Goal: Information Seeking & Learning: Learn about a topic

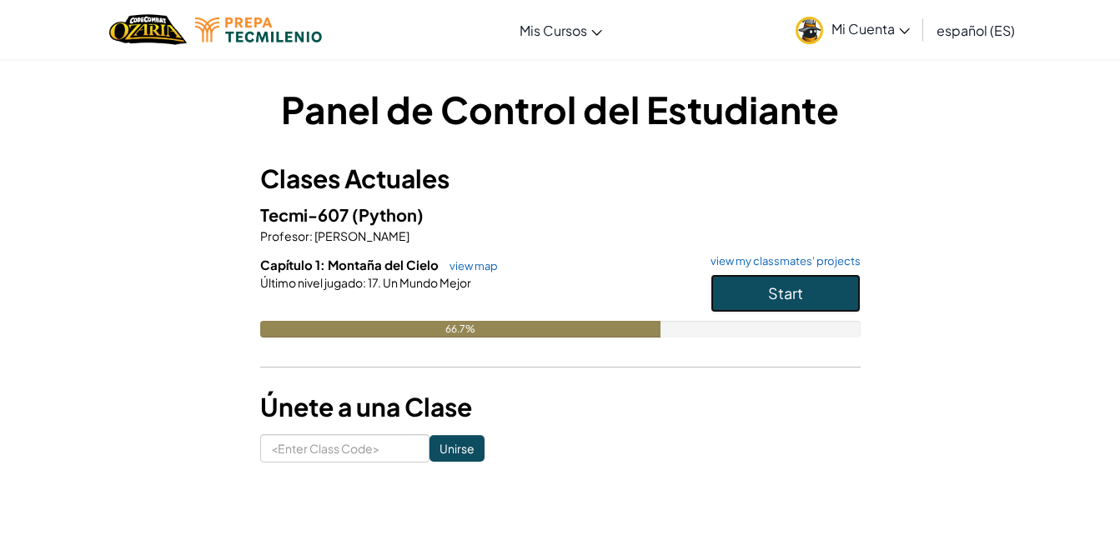
click at [821, 308] on button "Start" at bounding box center [785, 293] width 150 height 38
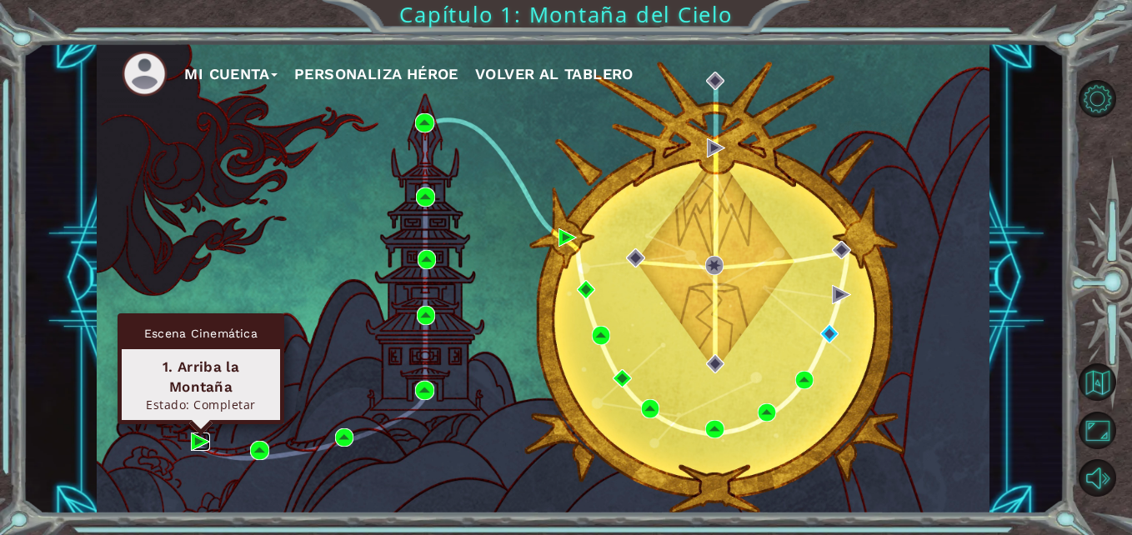
click at [199, 445] on img at bounding box center [200, 442] width 18 height 18
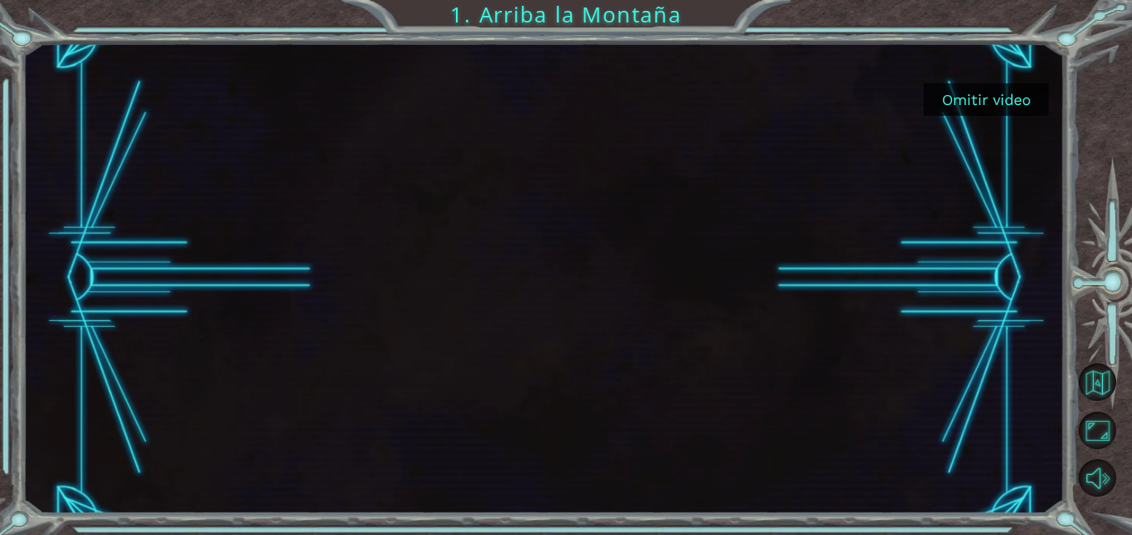
click at [936, 110] on button "Omitir video" at bounding box center [986, 99] width 125 height 33
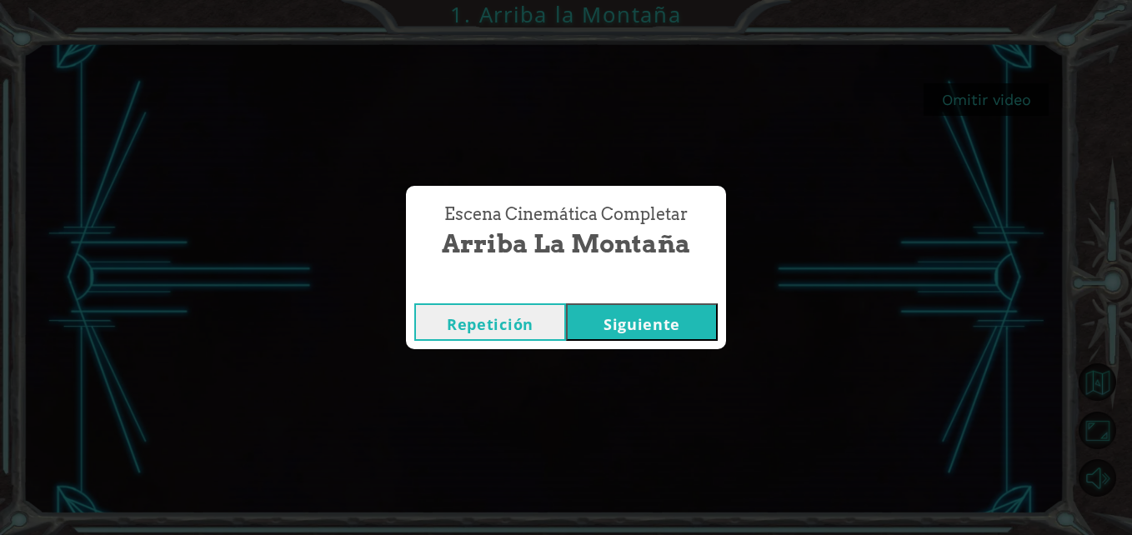
click at [603, 321] on button "Siguiente" at bounding box center [642, 322] width 152 height 38
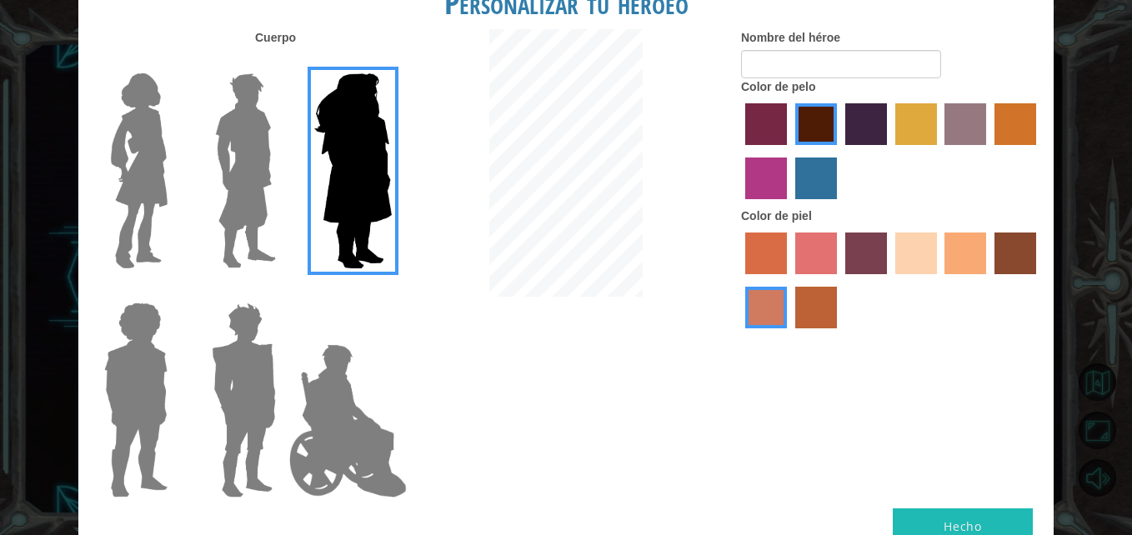
click at [238, 169] on img at bounding box center [245, 171] width 74 height 208
click at [283, 63] on input "Hero Lars" at bounding box center [283, 63] width 0 height 0
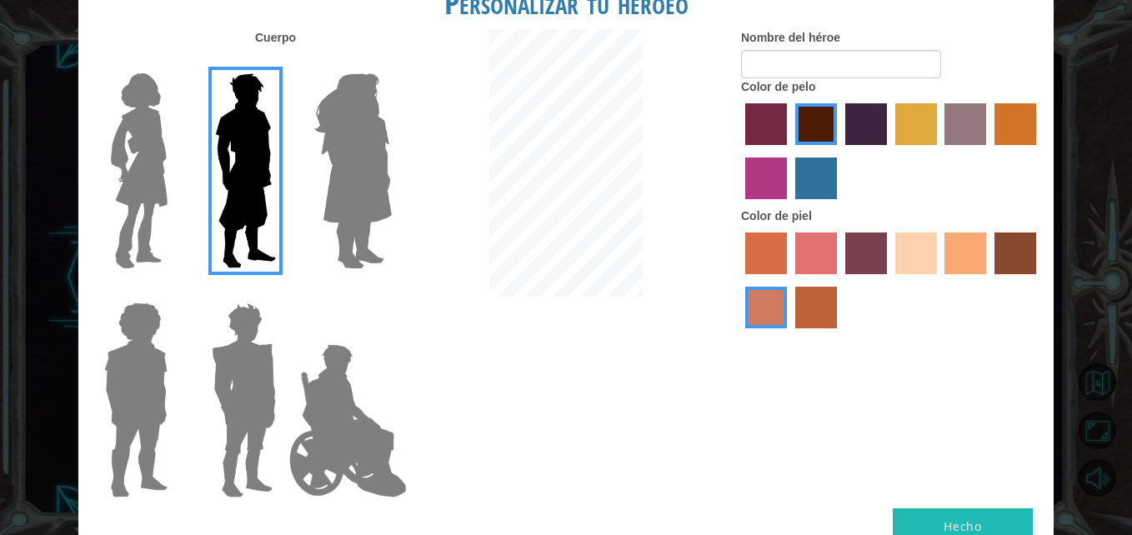
click at [260, 331] on img at bounding box center [244, 400] width 78 height 208
click at [283, 292] on input "Hero Garnet" at bounding box center [283, 292] width 0 height 0
click at [252, 338] on img at bounding box center [244, 400] width 78 height 208
click at [283, 292] on input "Hero Garnet" at bounding box center [283, 292] width 0 height 0
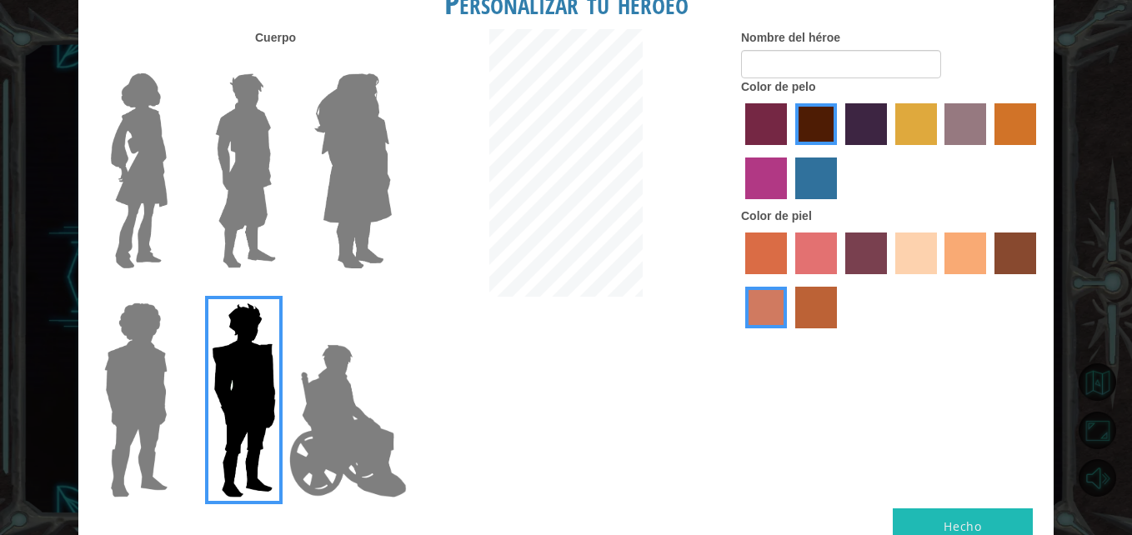
click at [199, 158] on label at bounding box center [240, 171] width 83 height 208
click at [283, 63] on input "Hero Lars" at bounding box center [283, 63] width 0 height 0
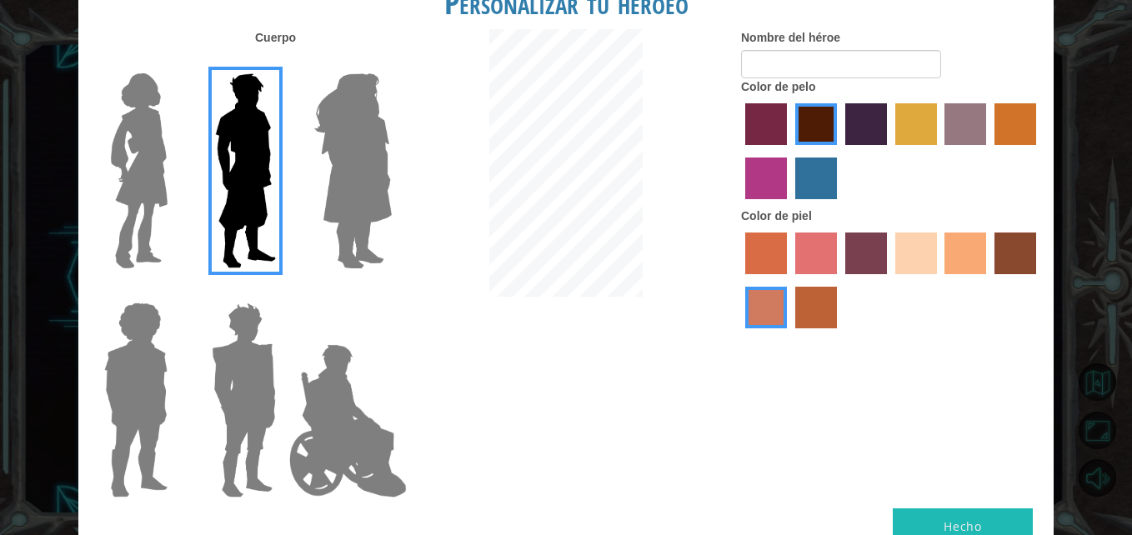
click at [921, 128] on label "tulip tree hair color" at bounding box center [916, 124] width 42 height 42
click at [889, 151] on input "tulip tree hair color" at bounding box center [889, 151] width 0 height 0
click at [815, 121] on label "maroon hair color" at bounding box center [816, 124] width 42 height 42
click at [789, 151] on input "maroon hair color" at bounding box center [789, 151] width 0 height 0
click at [849, 246] on label "tosca skin color" at bounding box center [866, 254] width 42 height 42
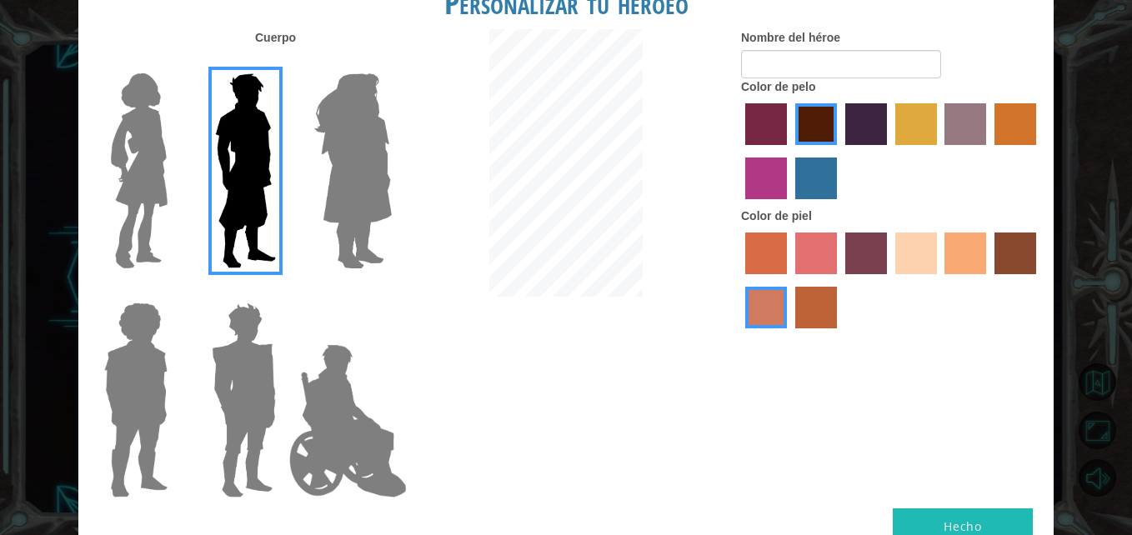
click at [839, 280] on input "tosca skin color" at bounding box center [839, 280] width 0 height 0
click at [943, 246] on div at bounding box center [891, 282] width 300 height 108
click at [959, 245] on label "tacao skin color" at bounding box center [965, 254] width 42 height 42
click at [939, 280] on input "tacao skin color" at bounding box center [939, 280] width 0 height 0
click at [937, 513] on button "Hecho" at bounding box center [963, 527] width 140 height 38
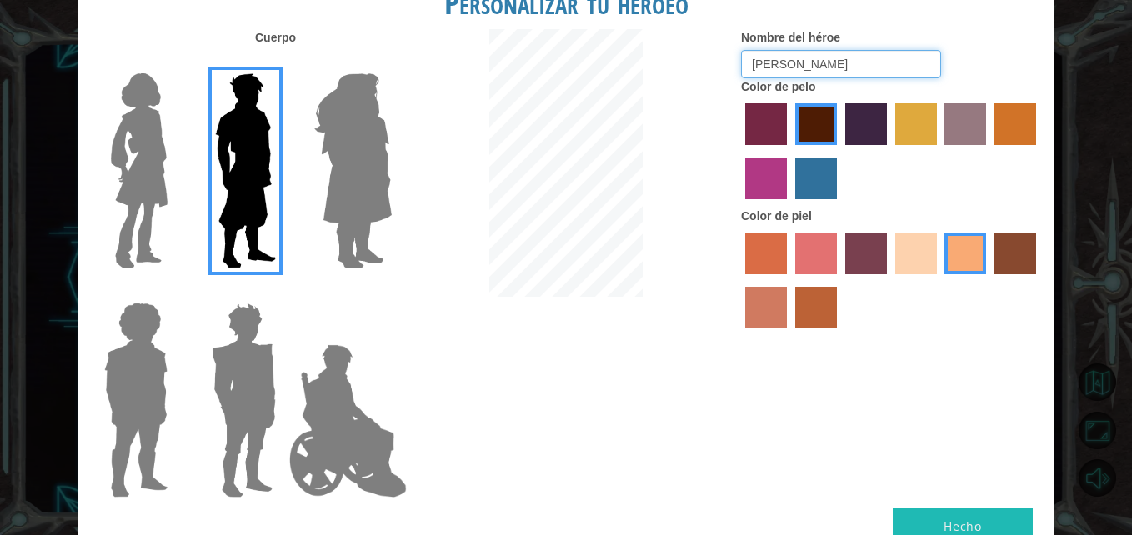
type input "Jonathan"
click at [1014, 524] on button "Hecho" at bounding box center [963, 527] width 140 height 38
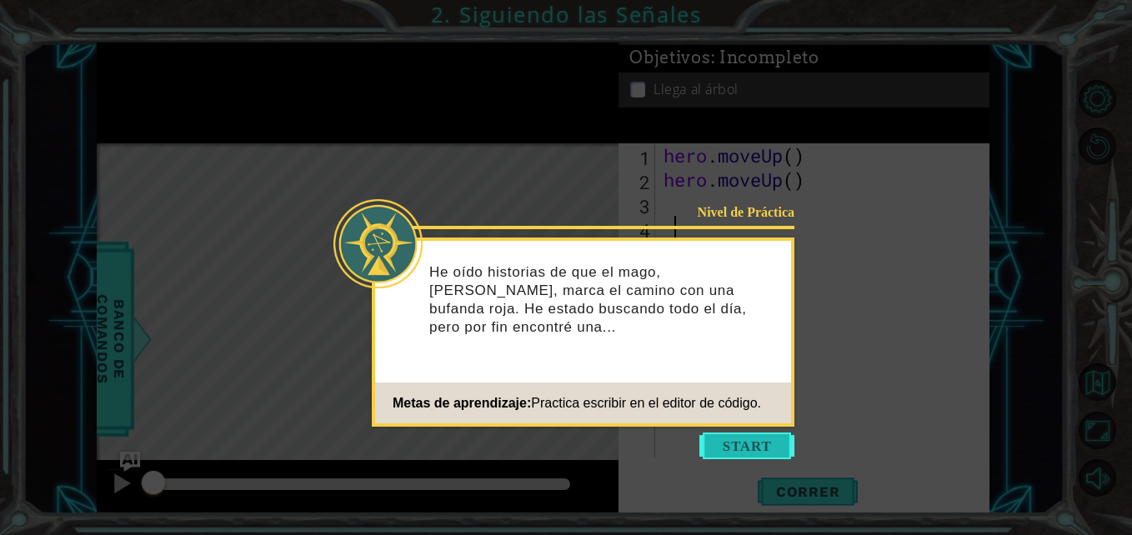
click at [770, 448] on button "Start" at bounding box center [746, 446] width 95 height 27
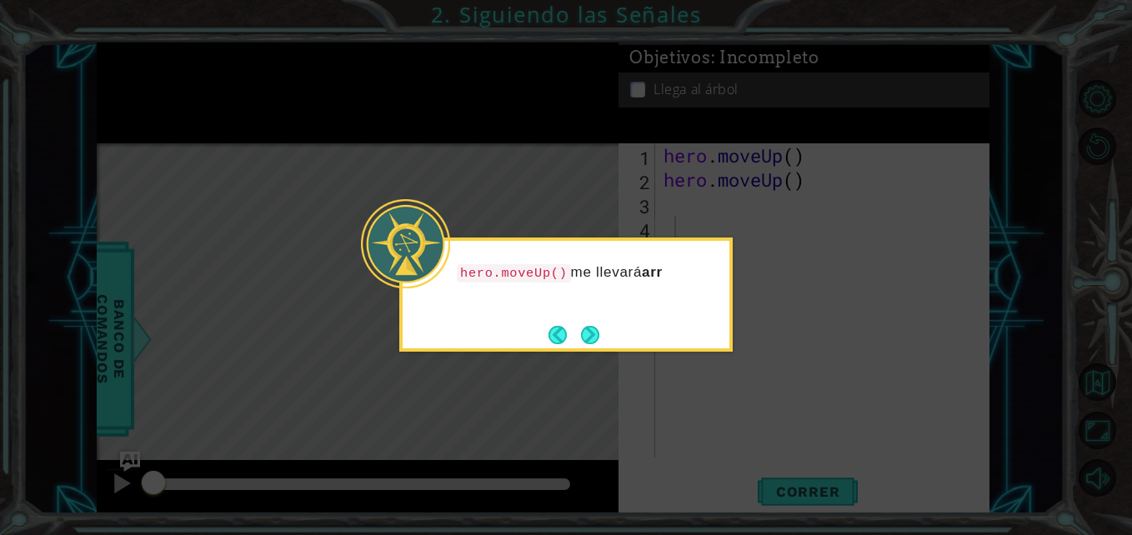
click at [595, 331] on button "Next" at bounding box center [590, 335] width 18 height 18
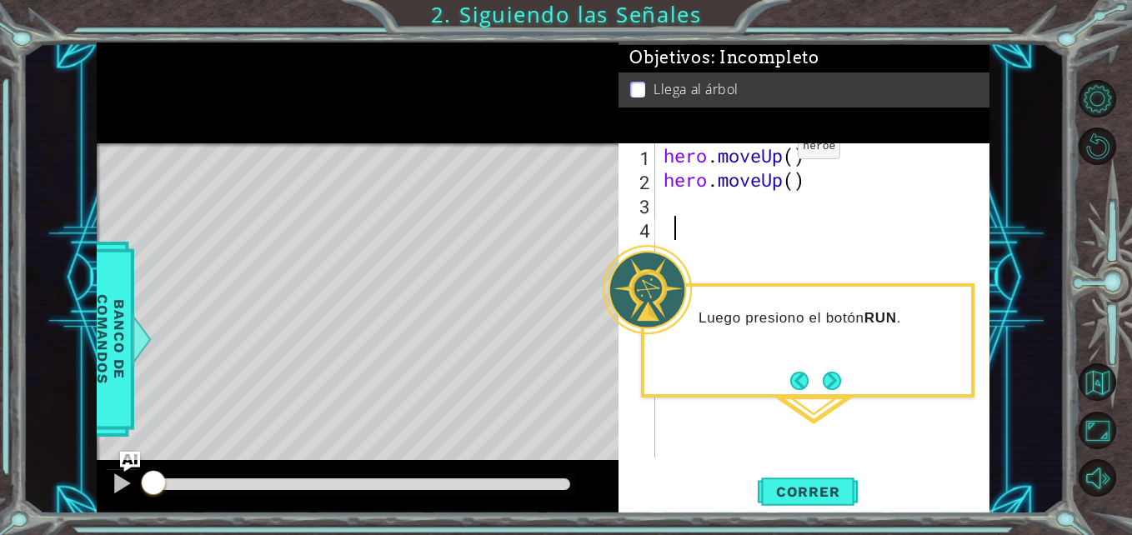
click at [638, 88] on p at bounding box center [637, 90] width 15 height 16
click at [720, 478] on div "Correr" at bounding box center [808, 491] width 371 height 37
click at [719, 479] on div "Correr" at bounding box center [808, 491] width 371 height 37
click at [466, 258] on div "Level Map" at bounding box center [482, 388] width 770 height 491
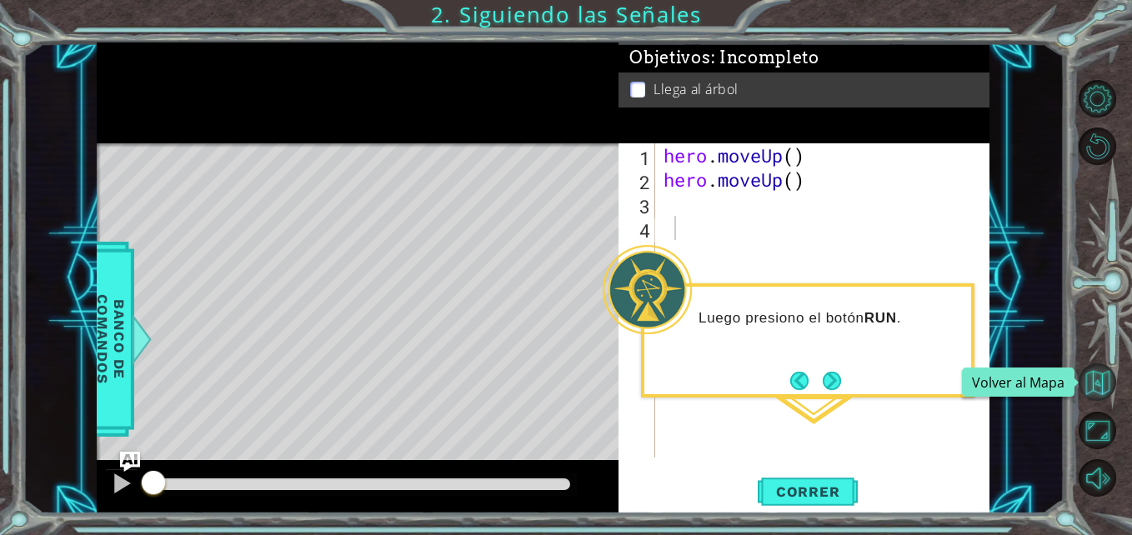
click at [1093, 380] on button "Volver al Mapa" at bounding box center [1098, 382] width 38 height 38
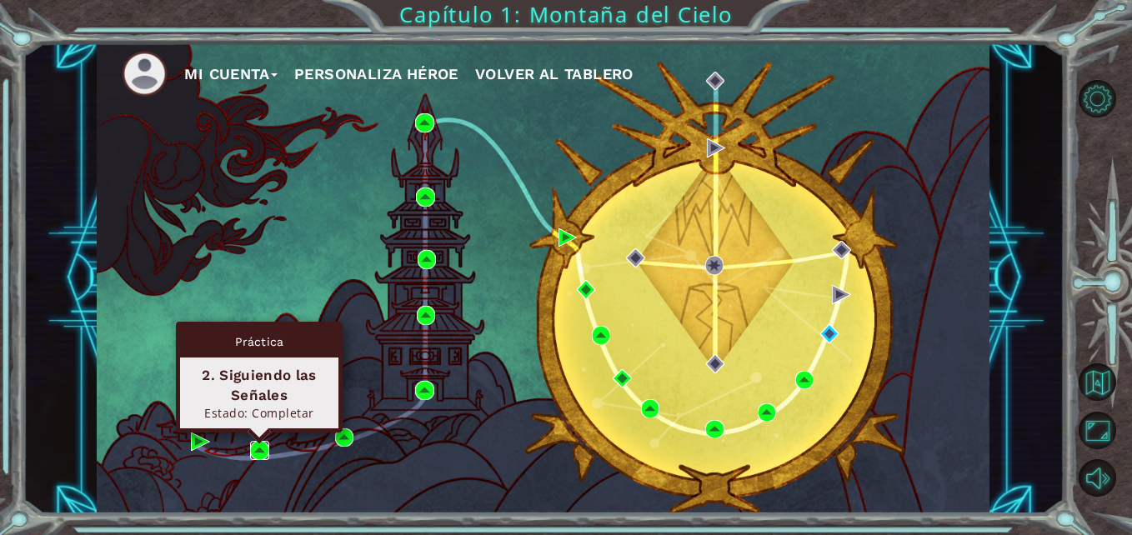
click at [263, 449] on img at bounding box center [259, 450] width 18 height 18
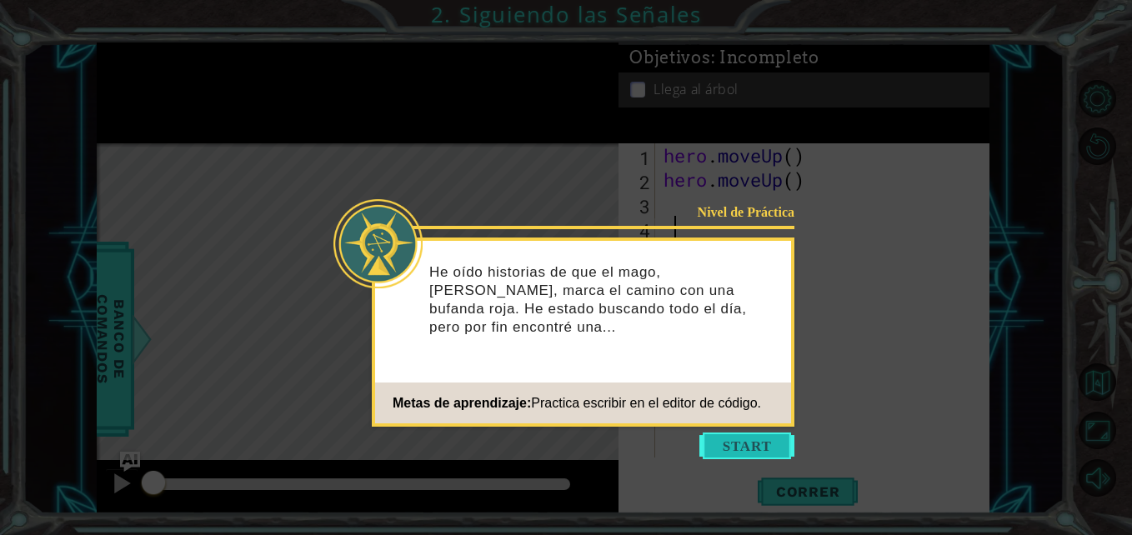
click at [754, 450] on button "Start" at bounding box center [746, 446] width 95 height 27
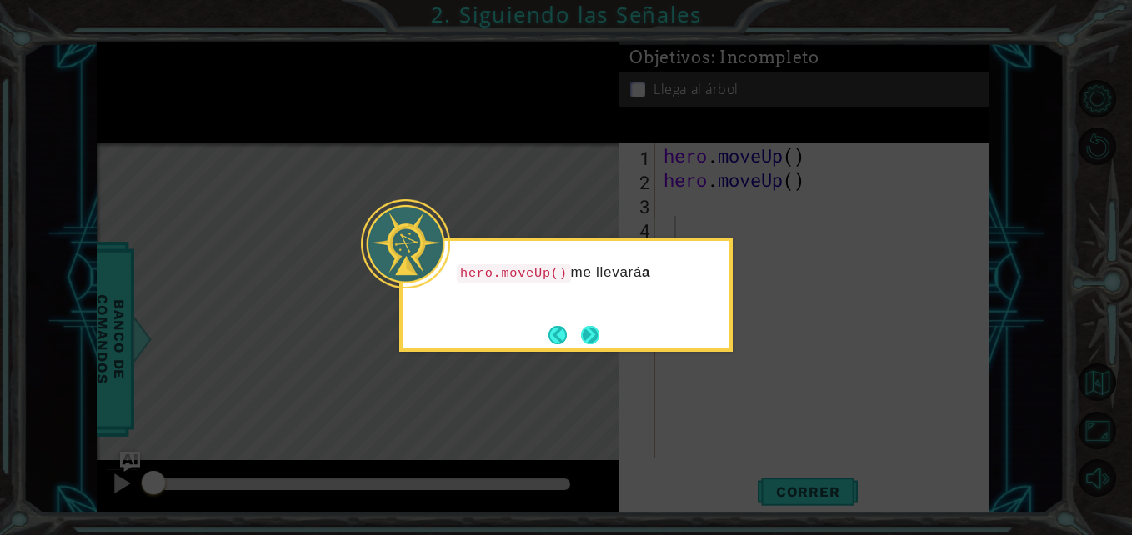
click at [589, 344] on button "Next" at bounding box center [590, 335] width 18 height 18
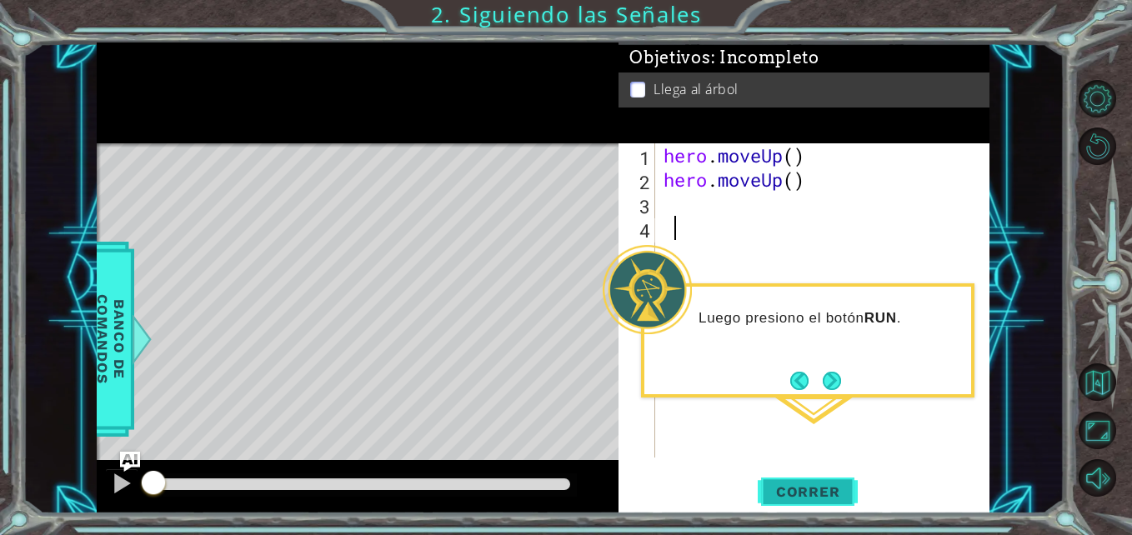
click at [805, 476] on button "Correr" at bounding box center [808, 491] width 100 height 37
click at [806, 476] on button "Correr" at bounding box center [808, 491] width 100 height 37
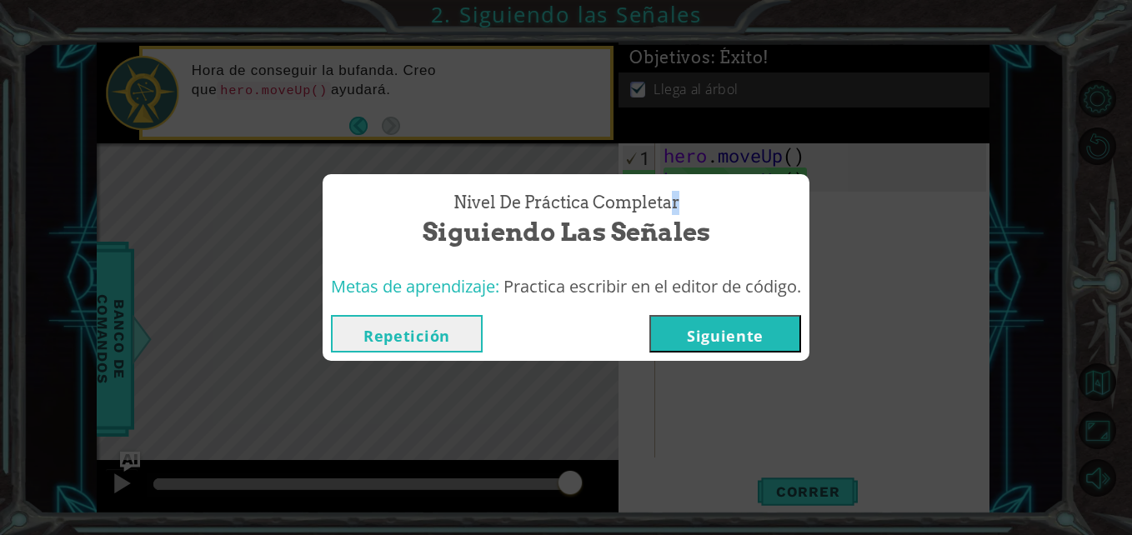
click at [666, 203] on span "Nivel de Práctica Completar" at bounding box center [566, 203] width 226 height 24
click at [749, 327] on button "Siguiente" at bounding box center [725, 334] width 152 height 38
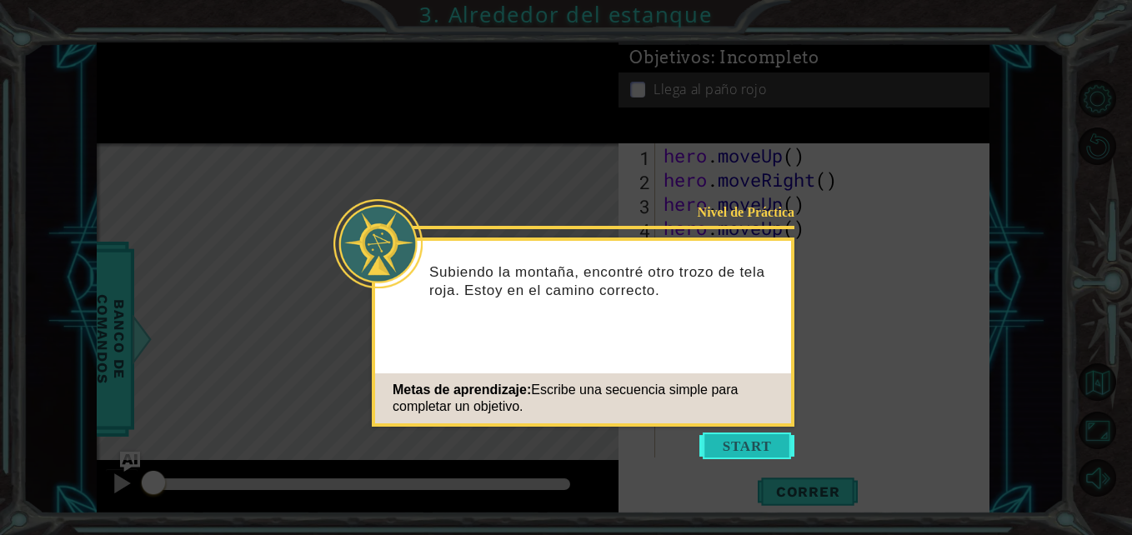
click at [719, 443] on button "Start" at bounding box center [746, 446] width 95 height 27
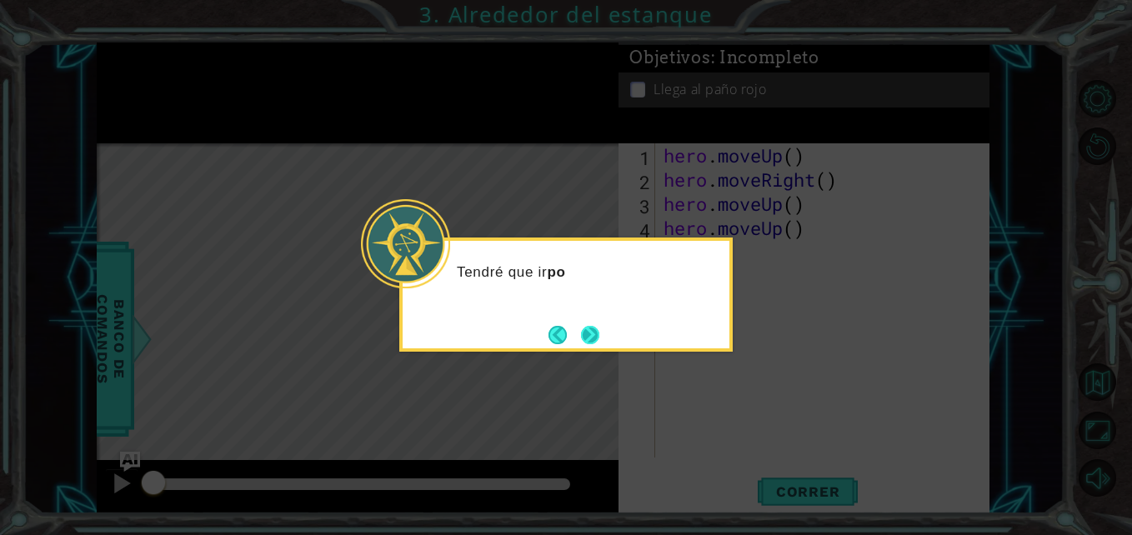
click at [592, 339] on button "Next" at bounding box center [590, 335] width 18 height 18
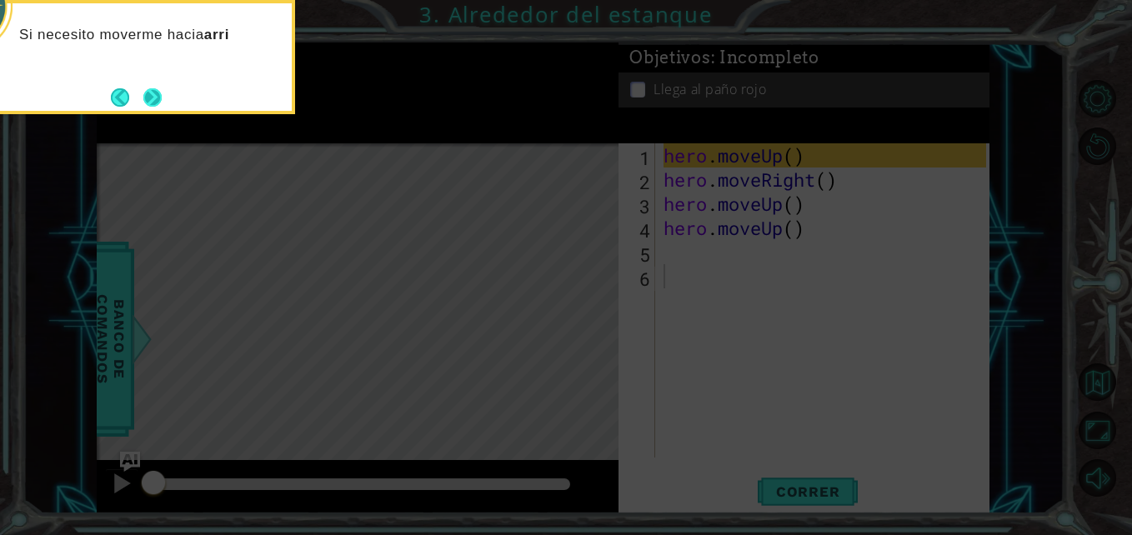
click at [156, 105] on button "Next" at bounding box center [152, 97] width 18 height 18
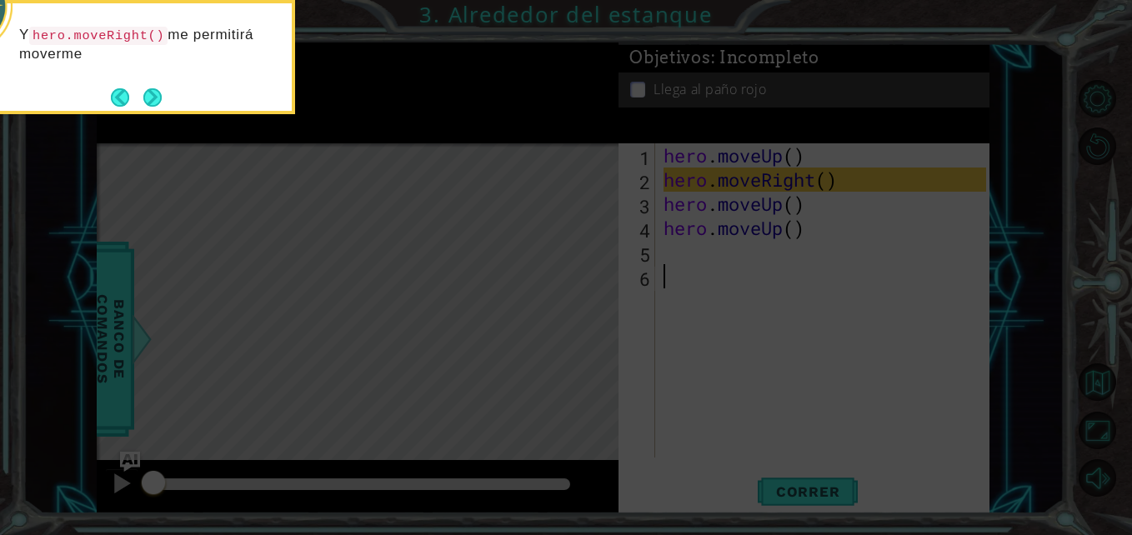
click at [156, 105] on button "Next" at bounding box center [152, 97] width 18 height 18
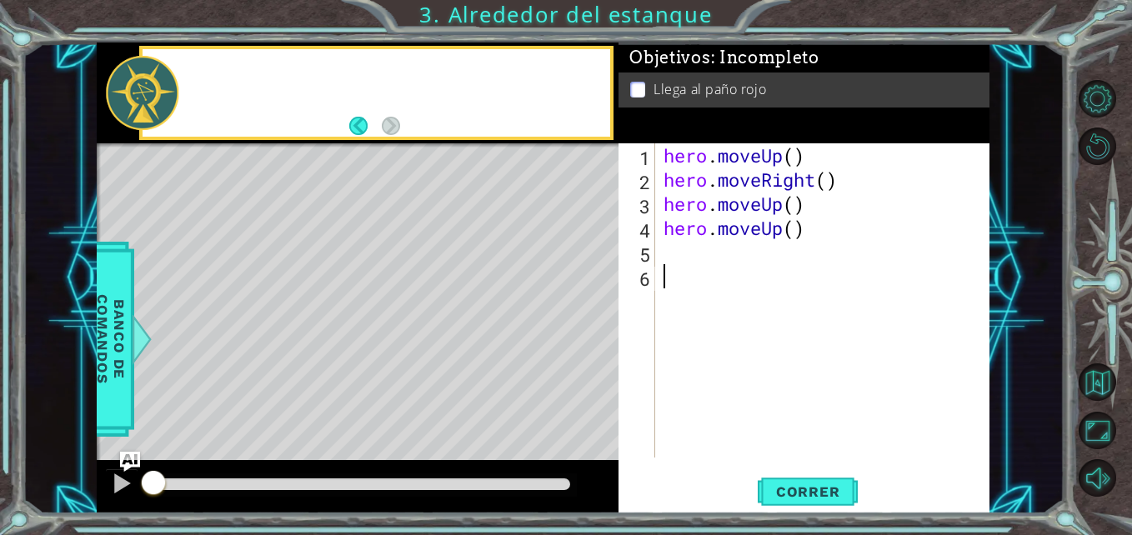
click at [156, 105] on div at bounding box center [142, 92] width 73 height 73
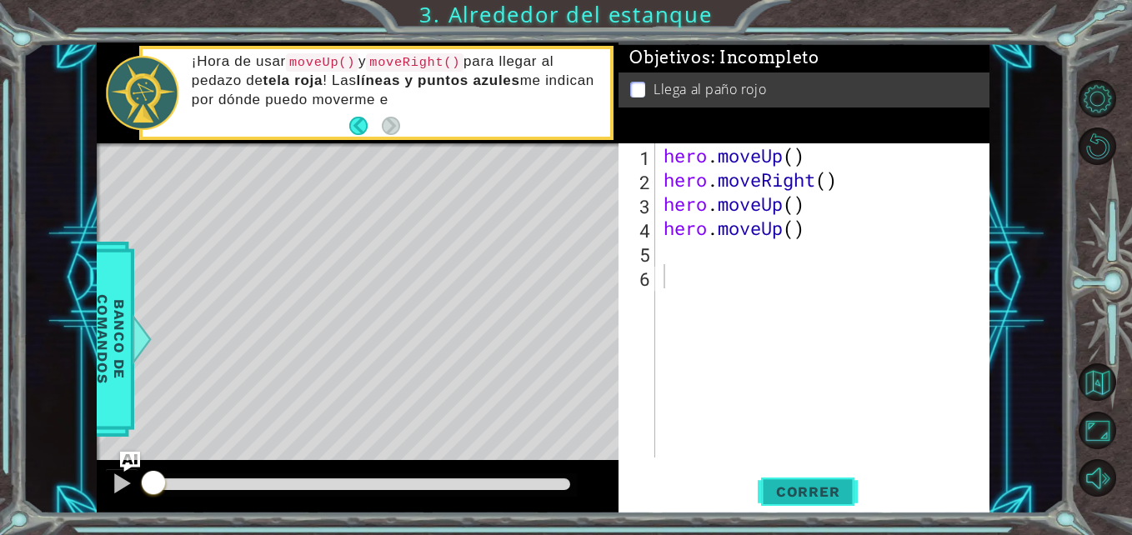
click at [794, 493] on span "Correr" at bounding box center [808, 491] width 98 height 17
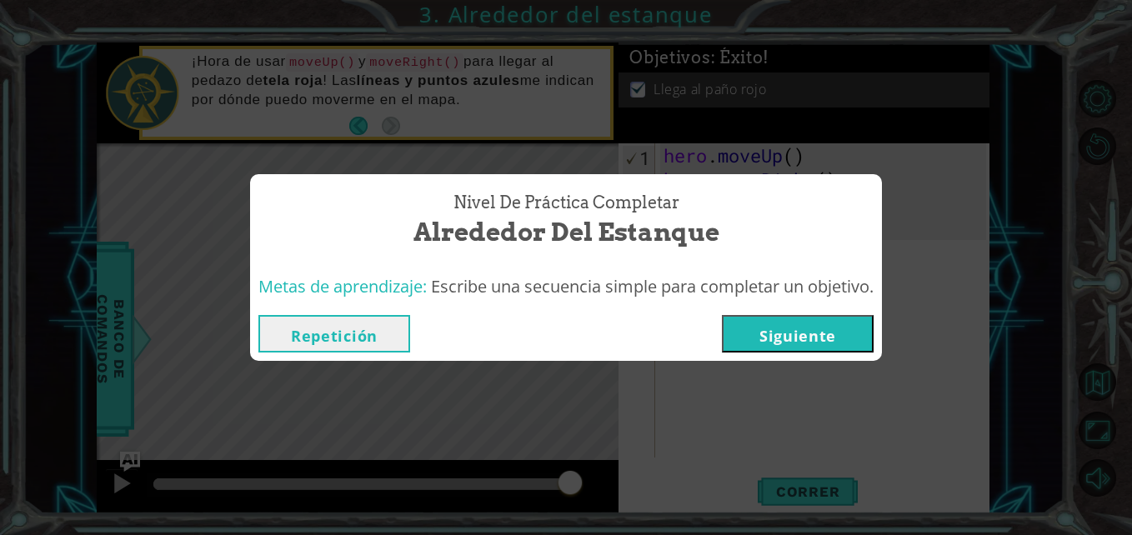
click at [360, 336] on button "Repetición" at bounding box center [334, 334] width 152 height 38
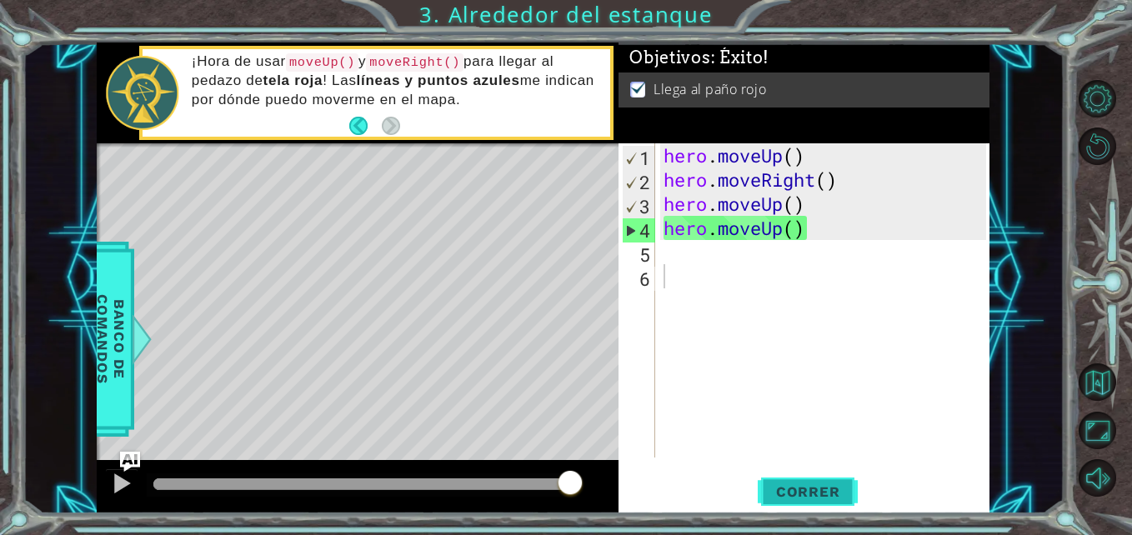
click at [786, 489] on span "Correr" at bounding box center [808, 491] width 98 height 17
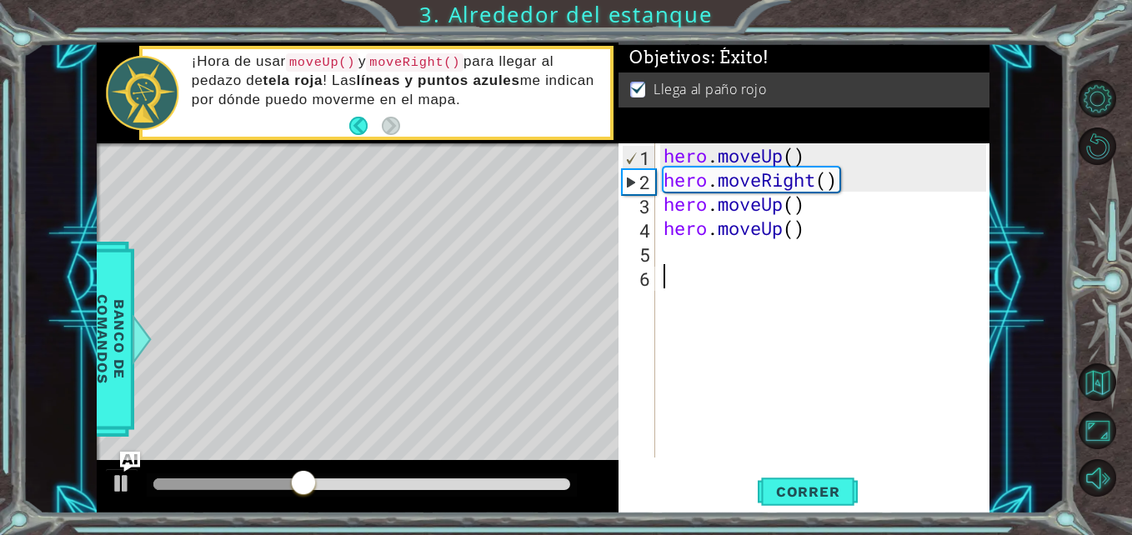
click at [554, 483] on div at bounding box center [361, 484] width 417 height 12
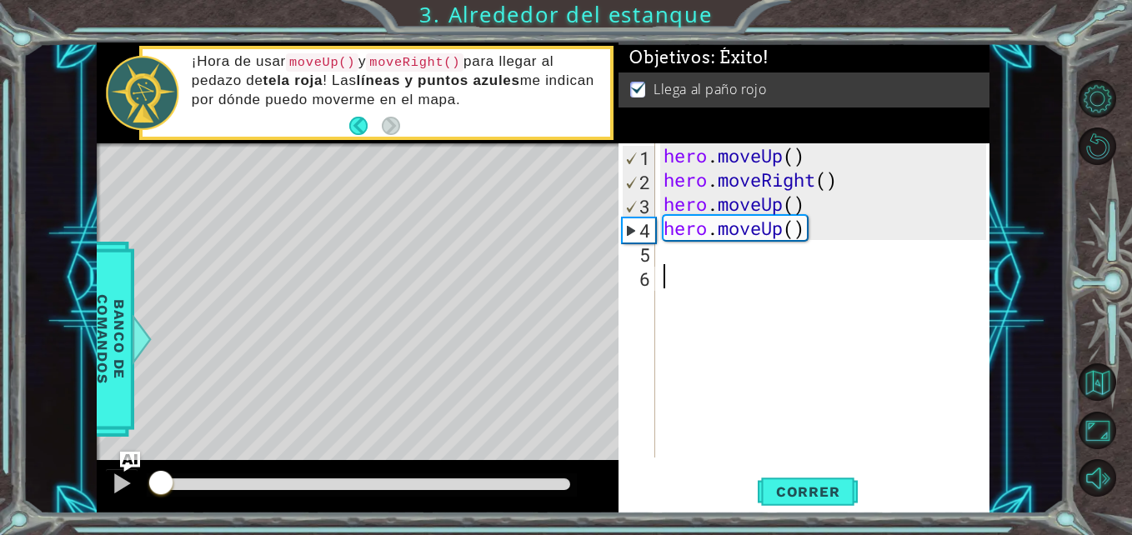
click at [563, 488] on div at bounding box center [361, 484] width 417 height 12
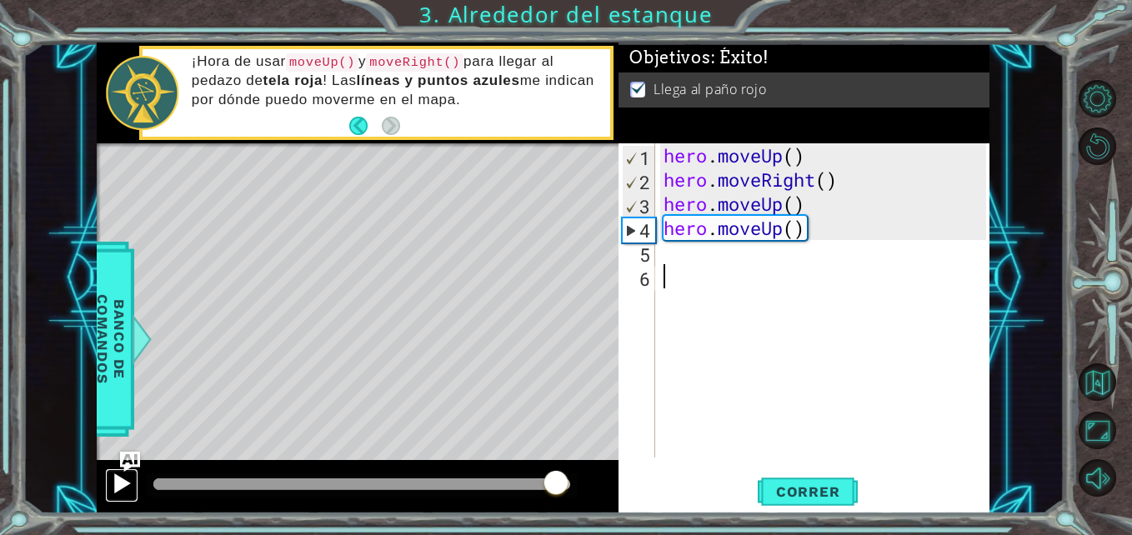
click at [118, 488] on div at bounding box center [122, 484] width 22 height 22
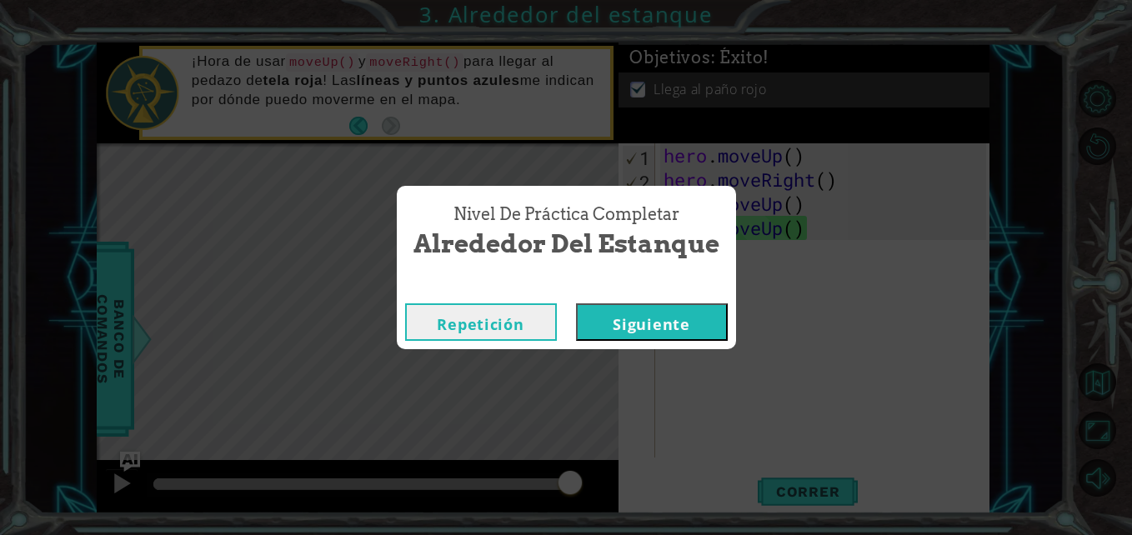
click at [683, 337] on button "Siguiente" at bounding box center [652, 322] width 152 height 38
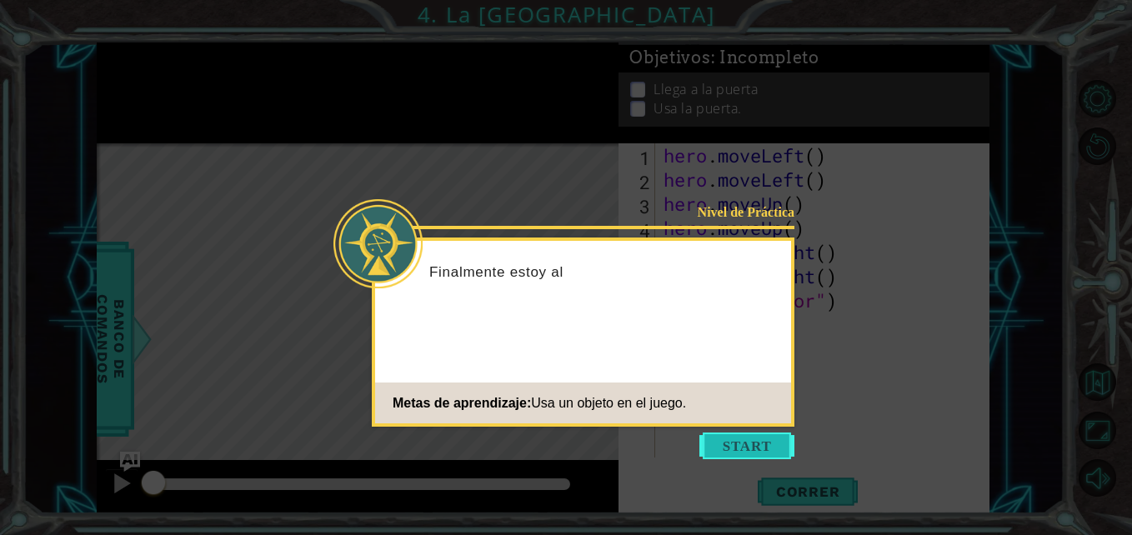
click at [752, 447] on button "Start" at bounding box center [746, 446] width 95 height 27
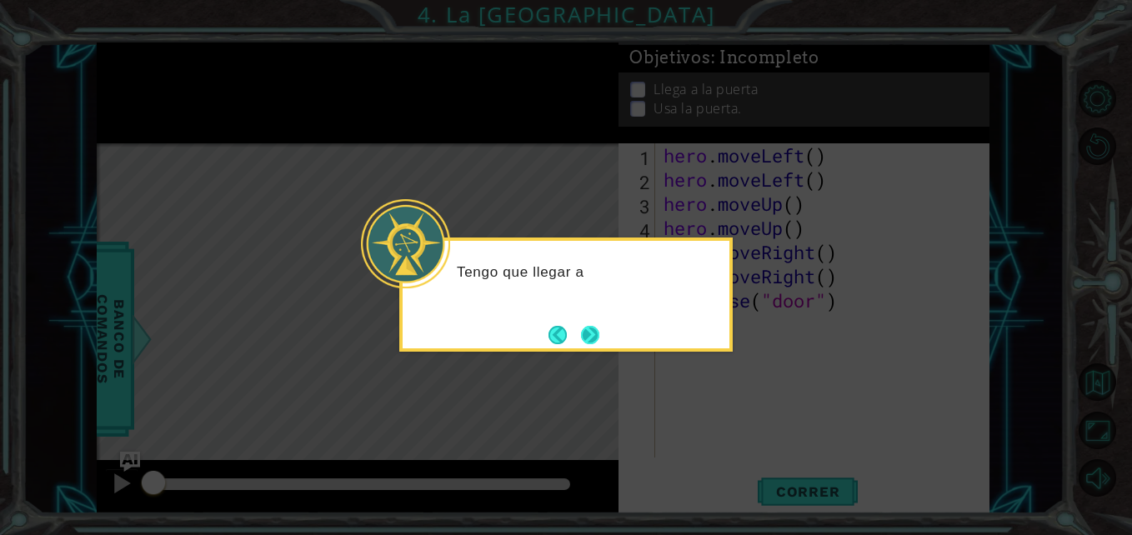
click at [598, 341] on button "Next" at bounding box center [590, 335] width 18 height 18
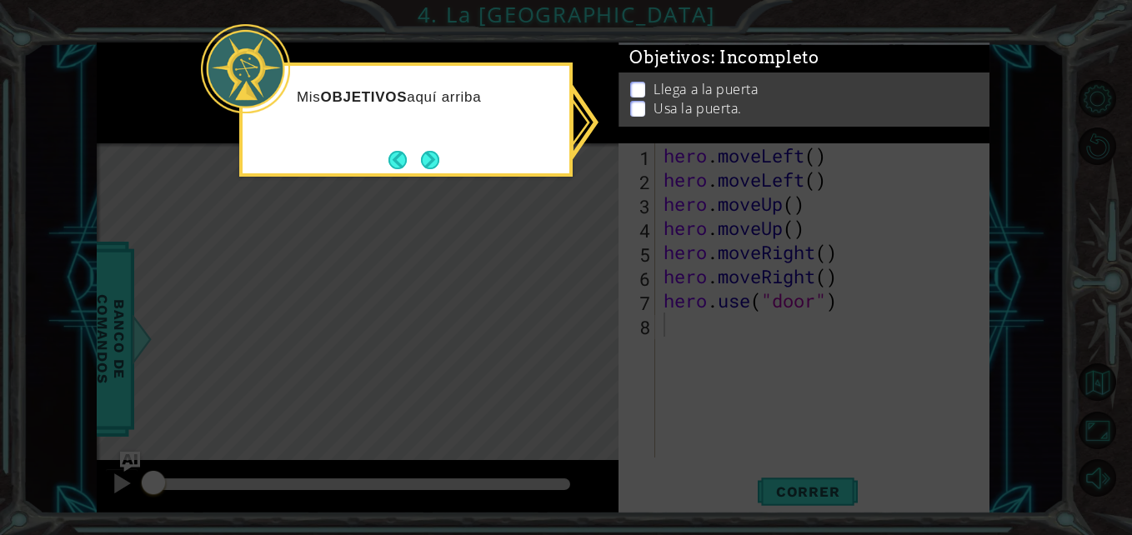
click at [583, 221] on icon at bounding box center [566, 267] width 1132 height 535
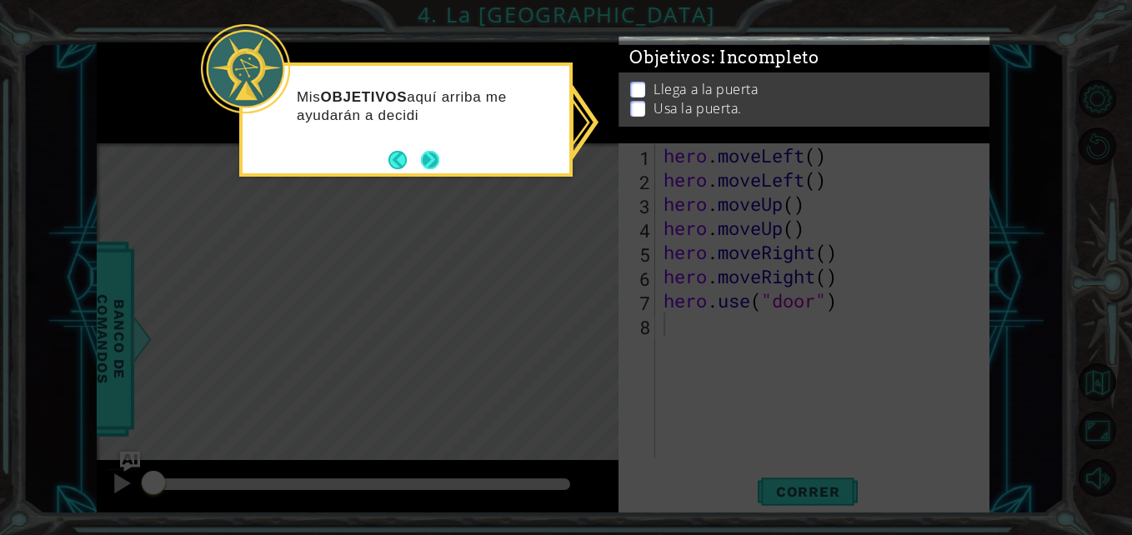
click at [428, 160] on button "Next" at bounding box center [430, 160] width 18 height 18
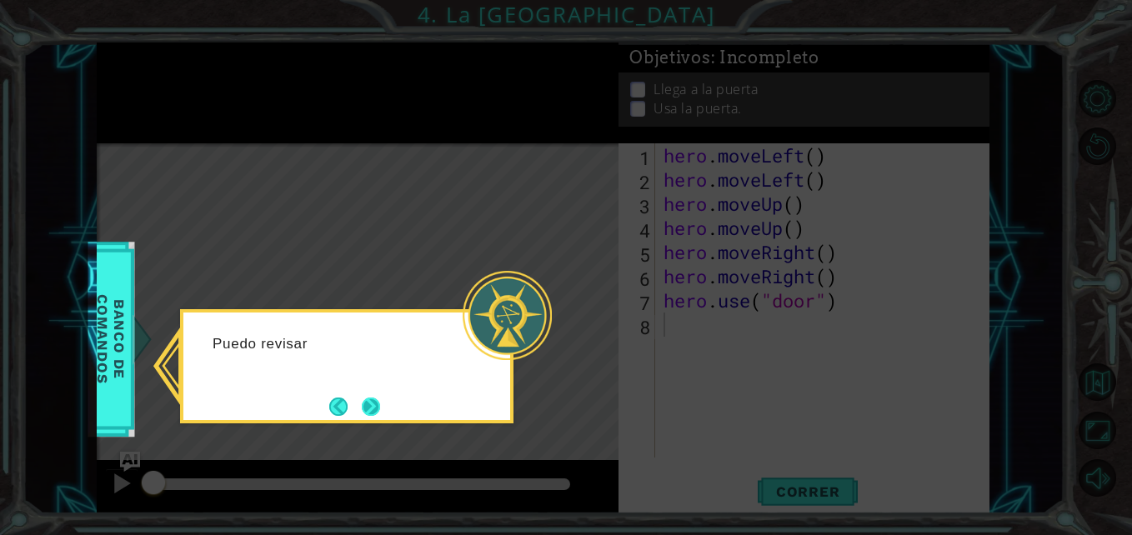
click at [371, 415] on button "Next" at bounding box center [371, 407] width 18 height 18
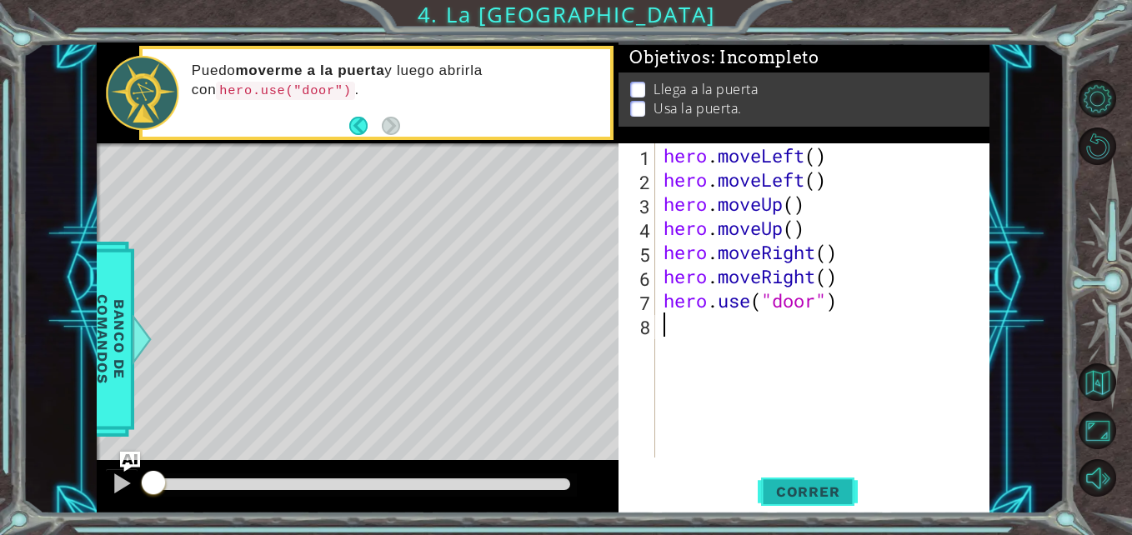
click at [765, 483] on span "Correr" at bounding box center [808, 491] width 98 height 17
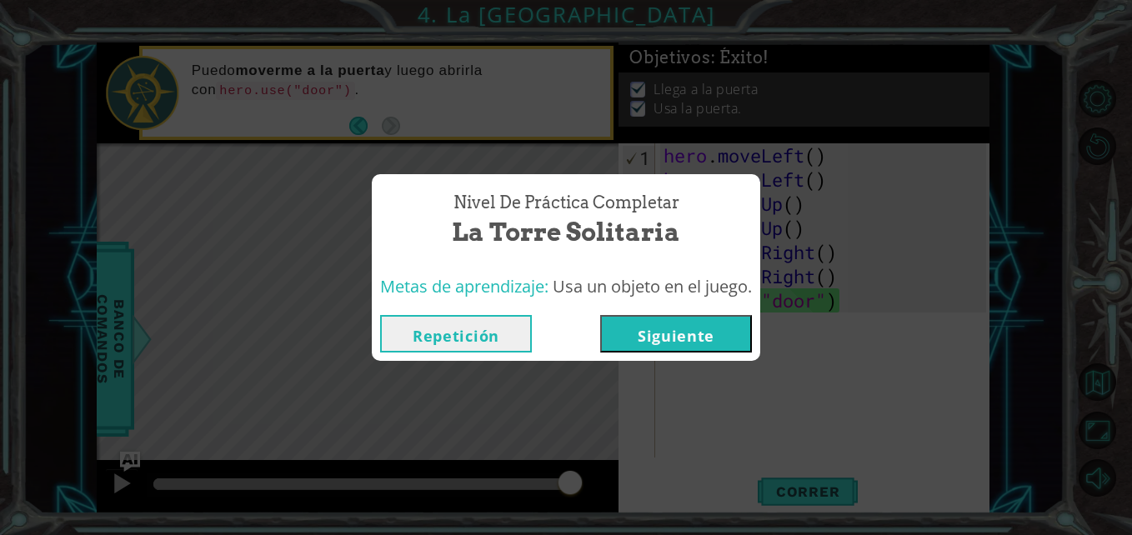
click at [735, 339] on button "Siguiente" at bounding box center [676, 334] width 152 height 38
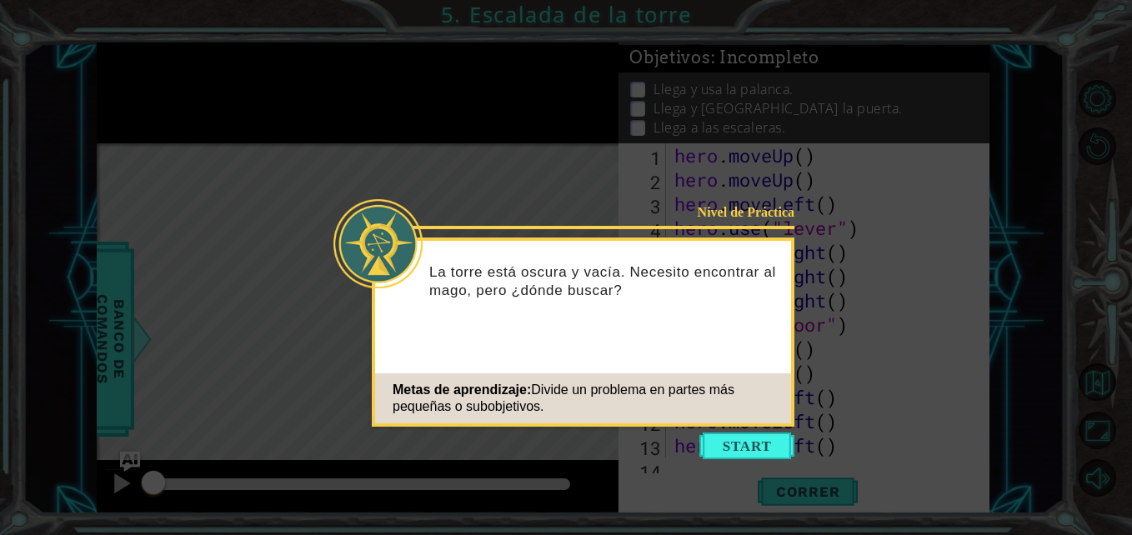
click at [725, 445] on button "Start" at bounding box center [746, 446] width 95 height 27
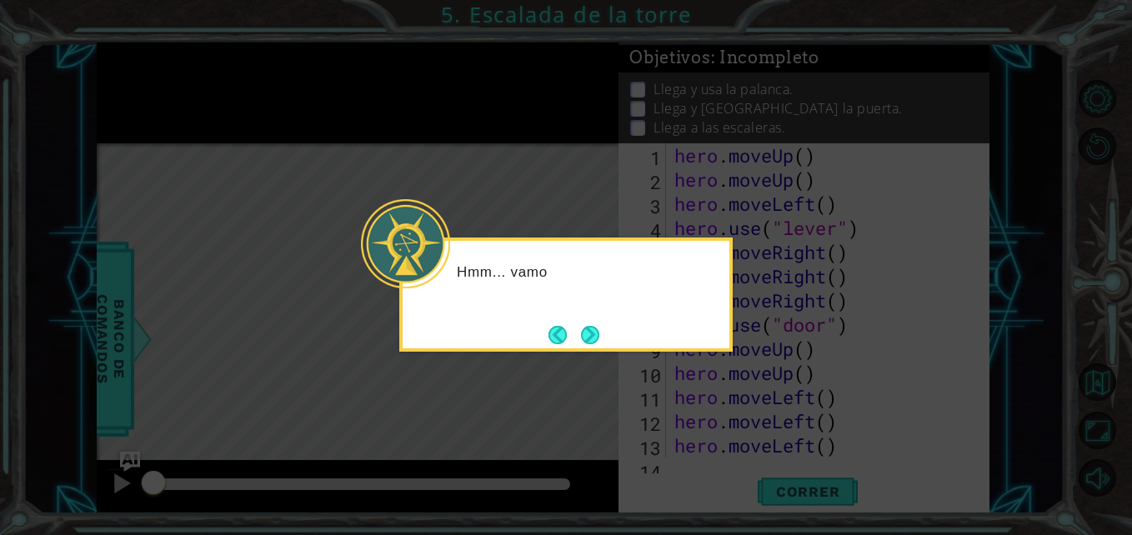
click at [596, 338] on button "Next" at bounding box center [590, 335] width 18 height 18
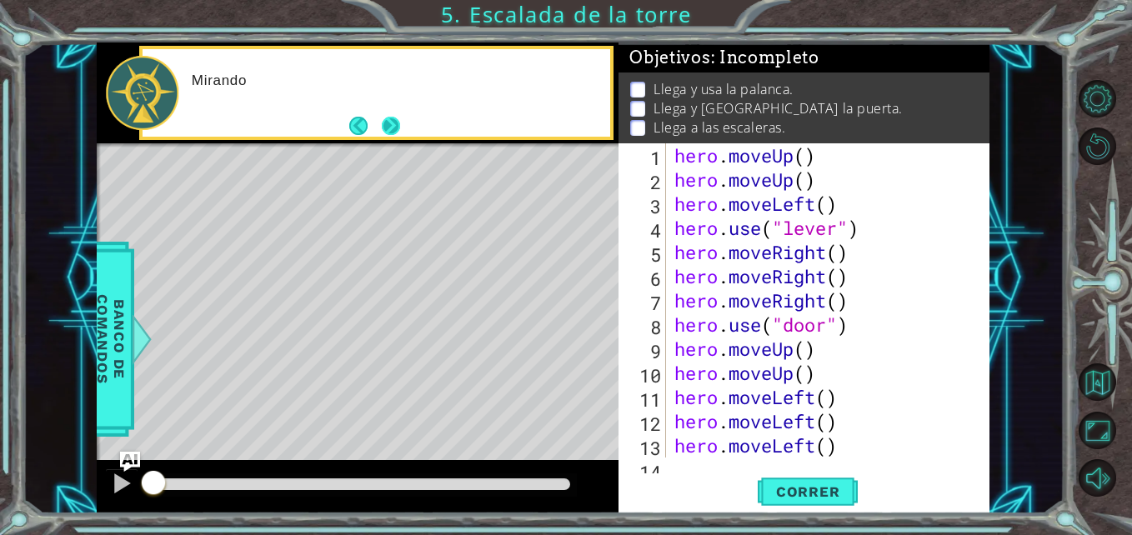
click at [382, 126] on button "Next" at bounding box center [391, 126] width 18 height 18
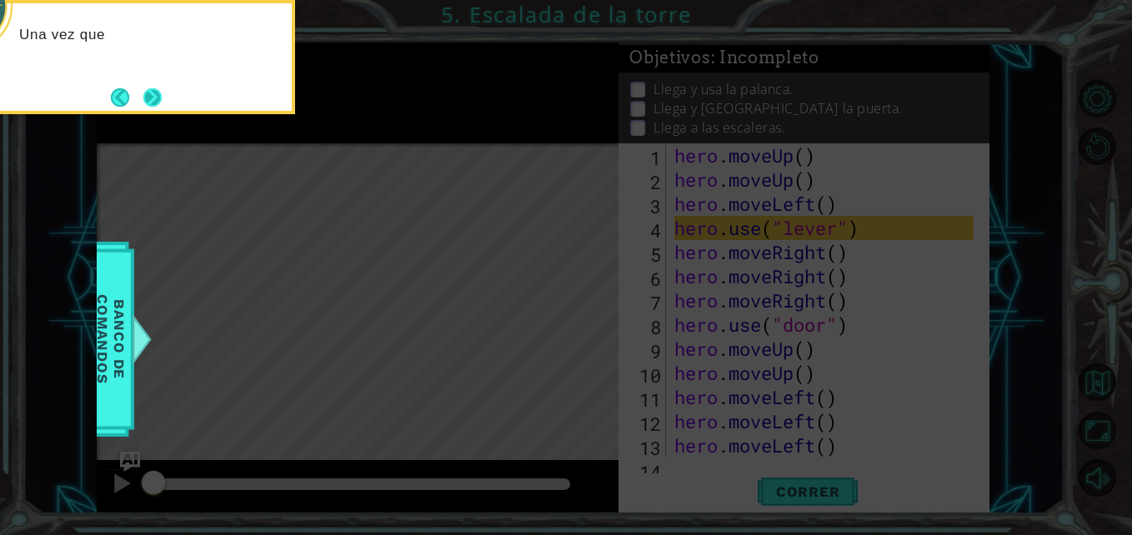
click at [150, 100] on button "Next" at bounding box center [152, 97] width 18 height 18
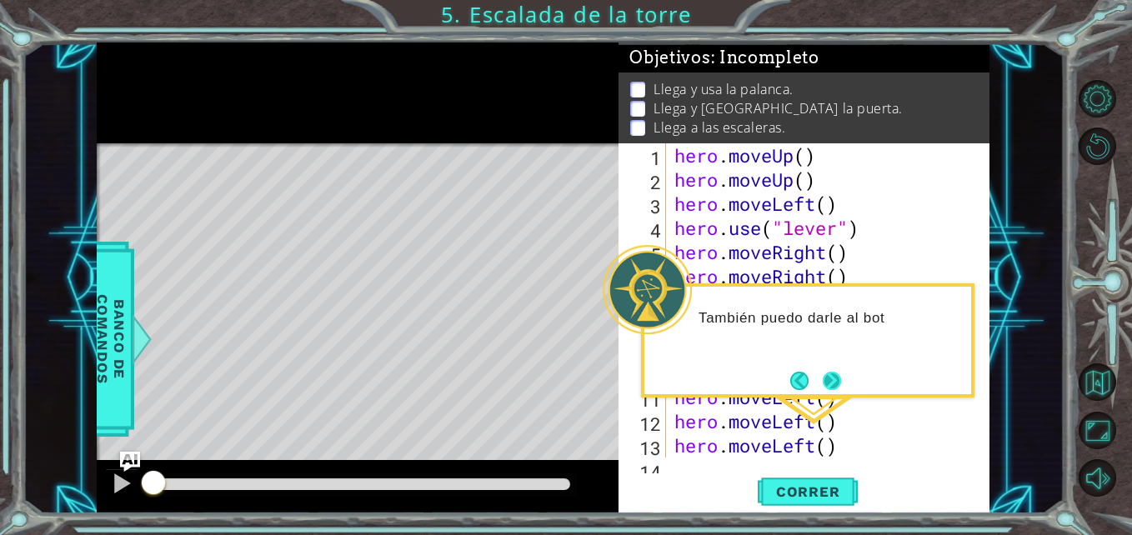
click at [837, 373] on button "Next" at bounding box center [832, 381] width 18 height 18
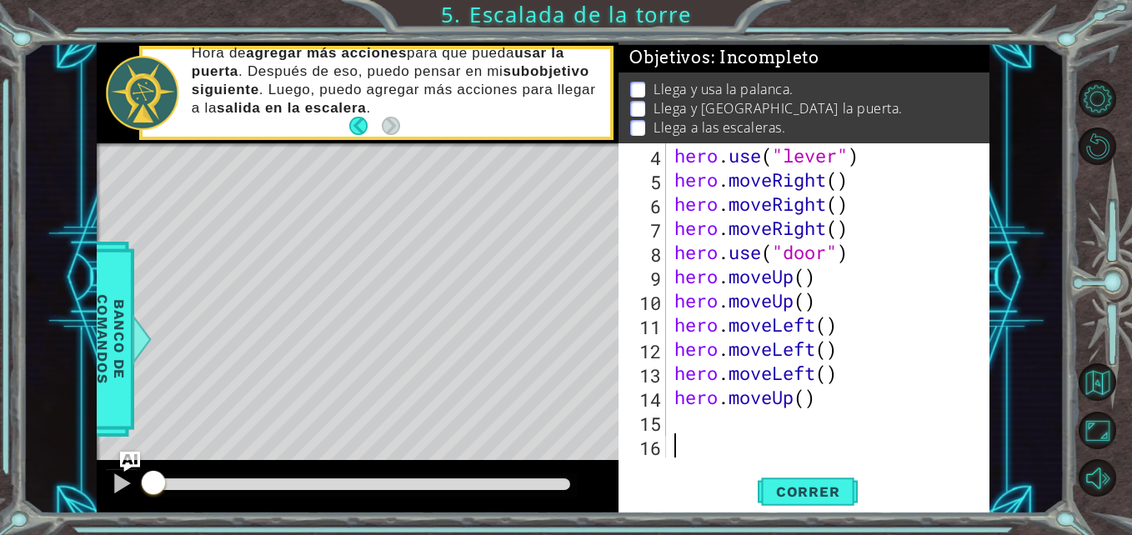
scroll to position [73, 0]
click at [804, 480] on button "Correr" at bounding box center [808, 491] width 100 height 37
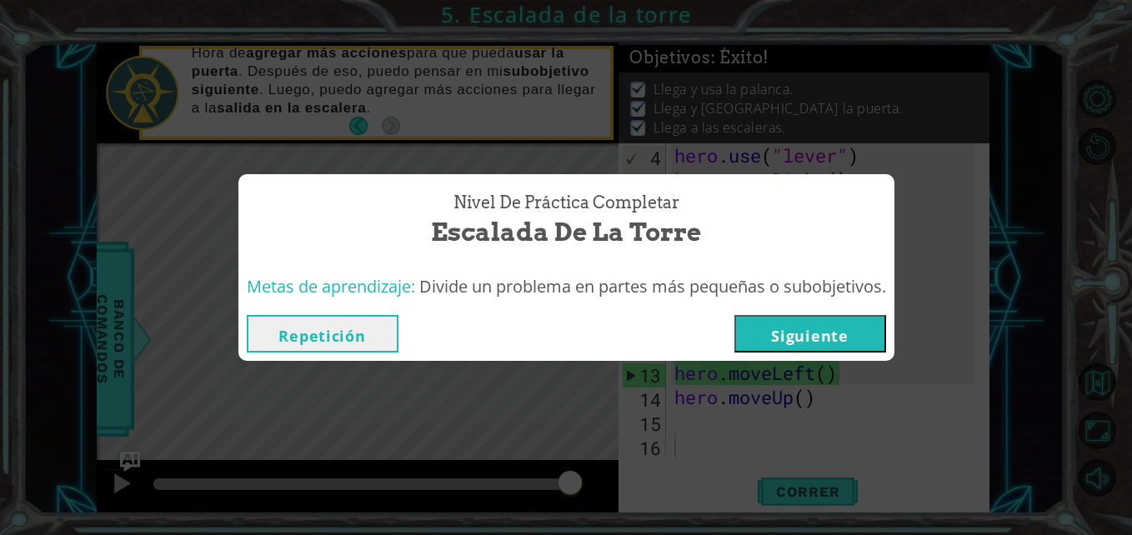
click at [865, 320] on button "Siguiente" at bounding box center [810, 334] width 152 height 38
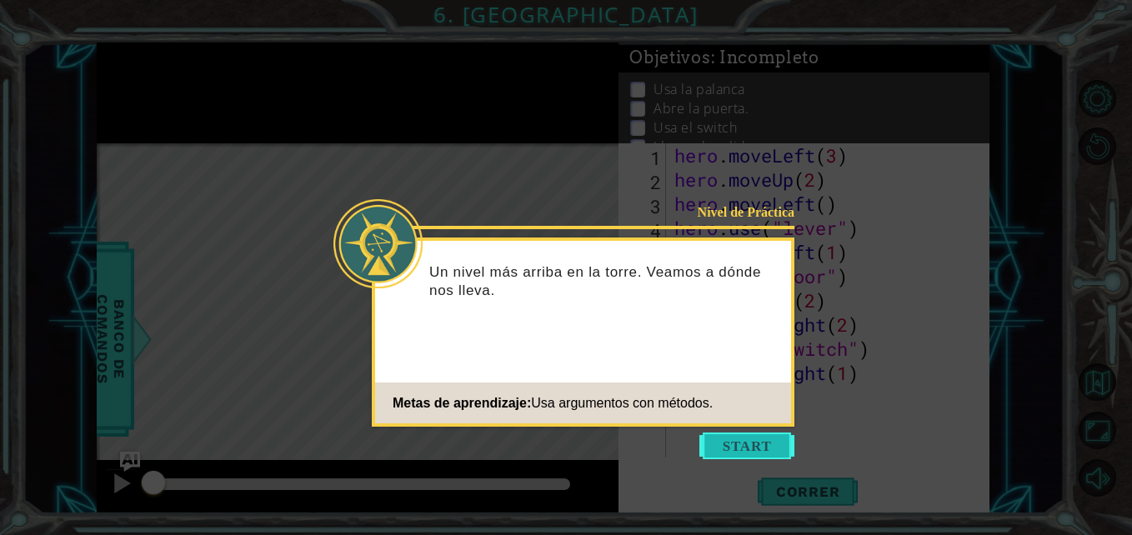
click at [711, 447] on button "Start" at bounding box center [746, 446] width 95 height 27
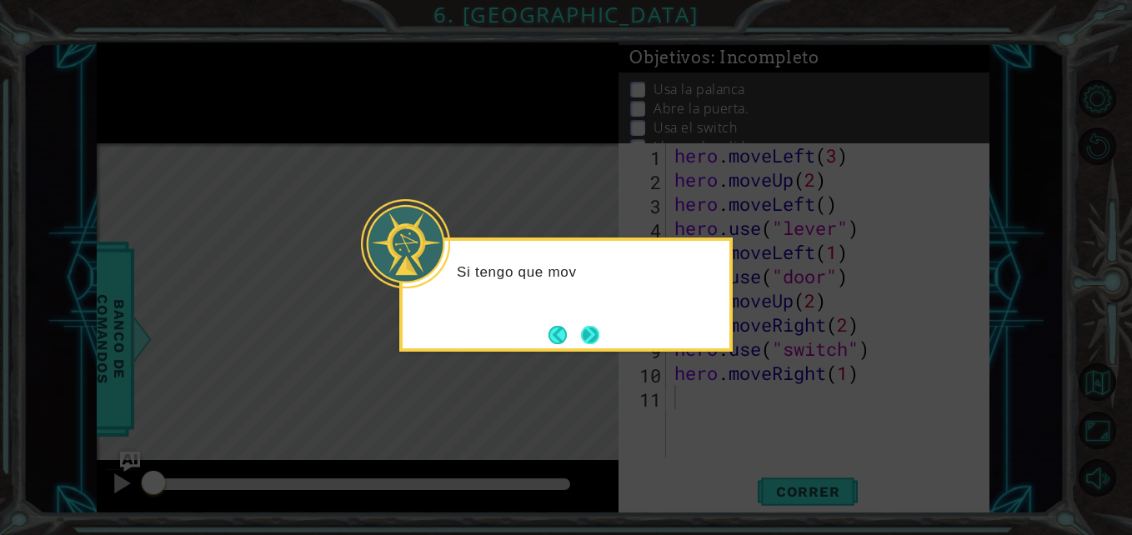
click at [597, 333] on button "Next" at bounding box center [590, 335] width 18 height 18
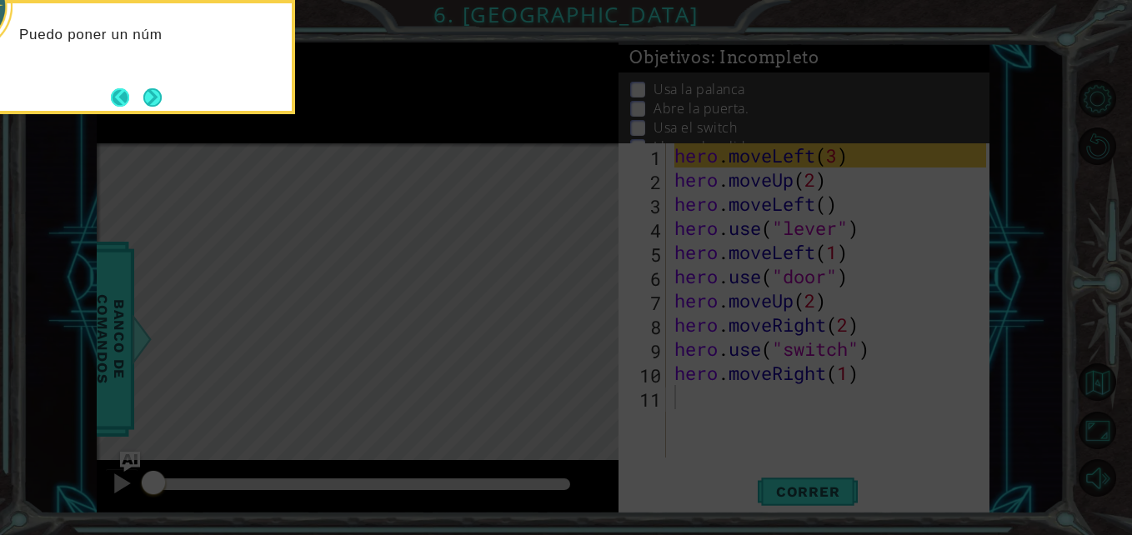
click at [137, 97] on footer at bounding box center [136, 97] width 51 height 25
click at [149, 96] on button "Next" at bounding box center [152, 97] width 18 height 18
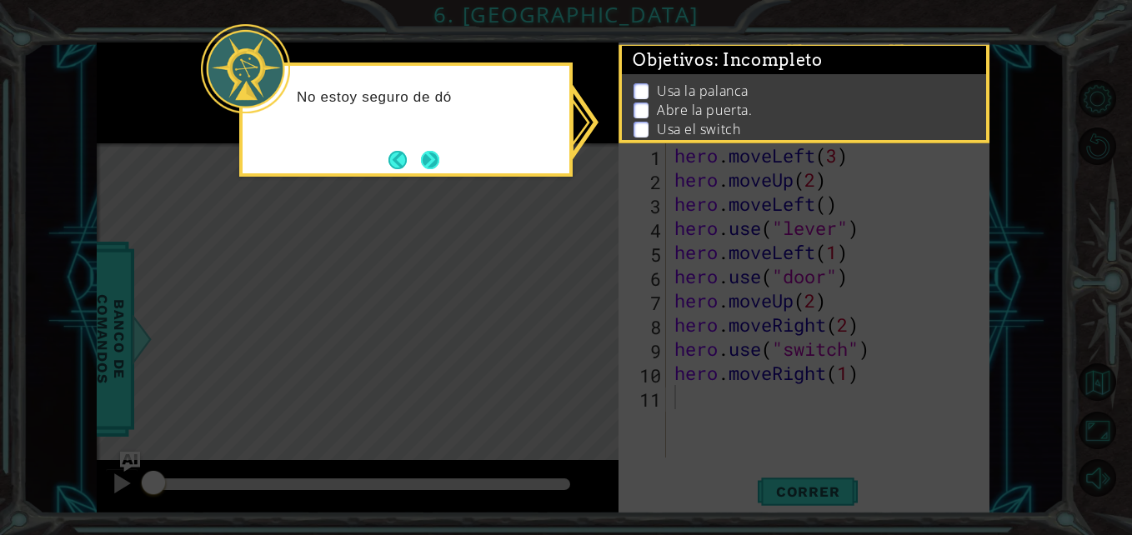
click at [431, 159] on button "Next" at bounding box center [430, 160] width 18 height 18
